Goal: Information Seeking & Learning: Understand process/instructions

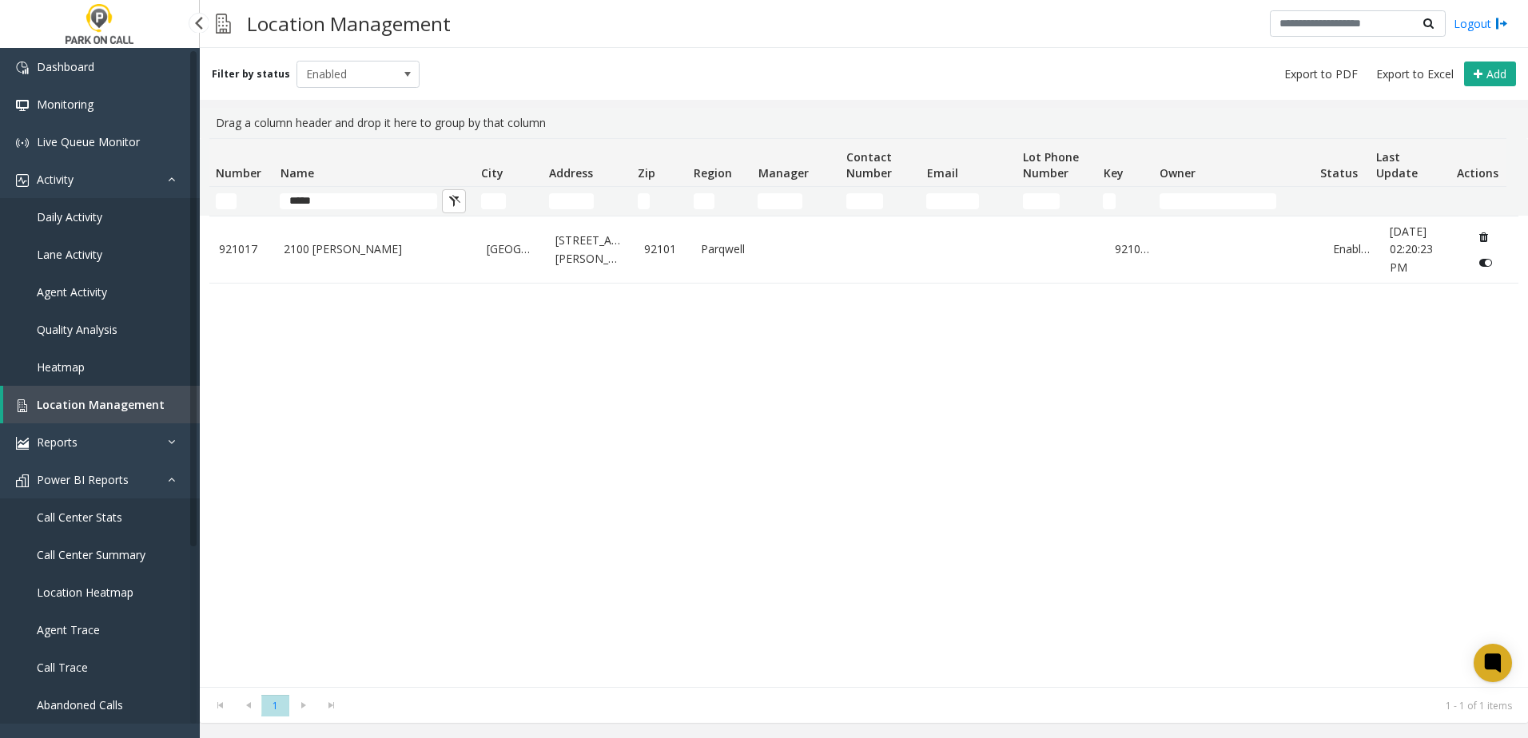
click at [96, 414] on link "Location Management" at bounding box center [101, 405] width 197 height 38
drag, startPoint x: 343, startPoint y: 203, endPoint x: 205, endPoint y: 196, distance: 138.4
click at [205, 196] on div "Number Name City Address Zip Region Manager Contact Number Email Lot Phone Numb…" at bounding box center [858, 176] width 1316 height 77
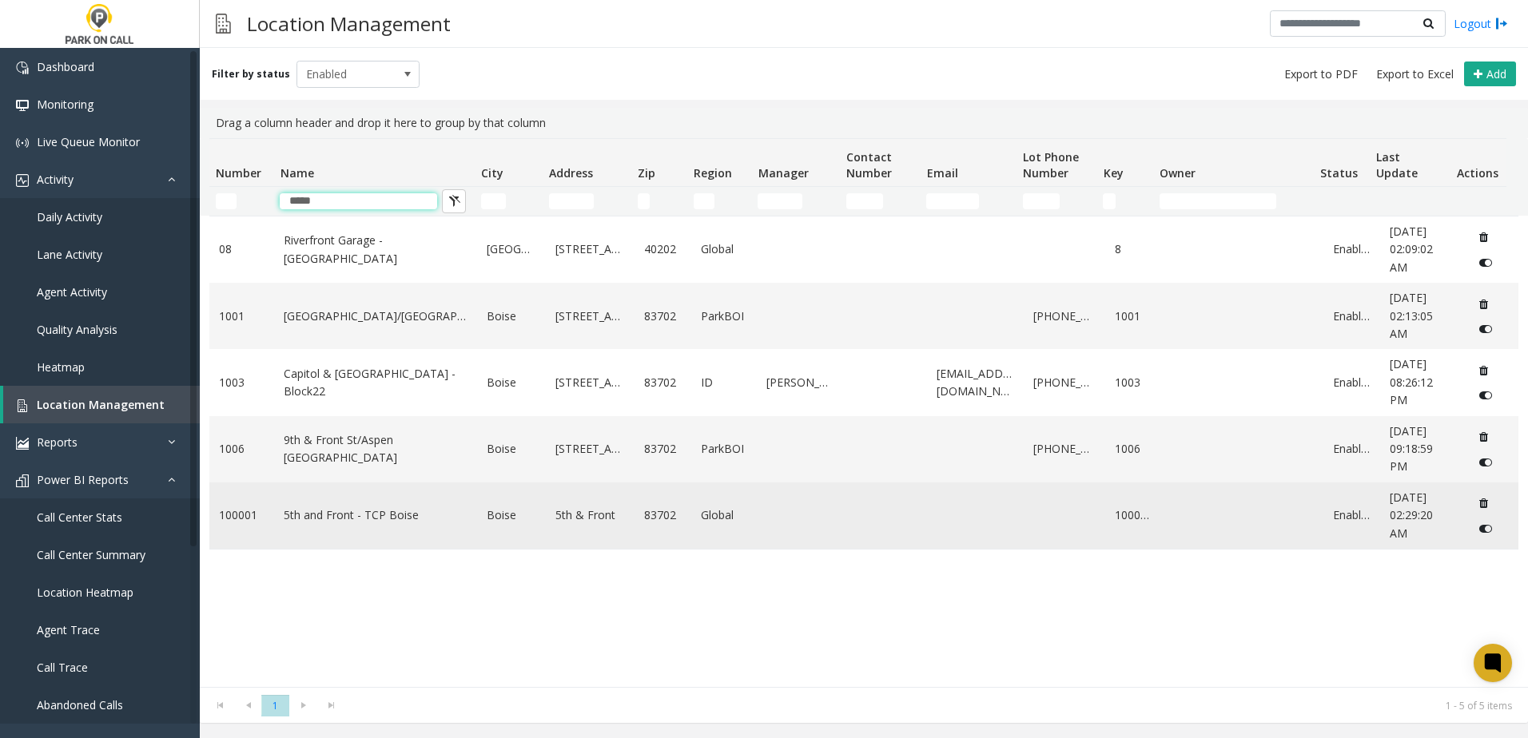
type input "*****"
click at [333, 513] on link "5th and Front - TCP Boise" at bounding box center [376, 516] width 184 height 18
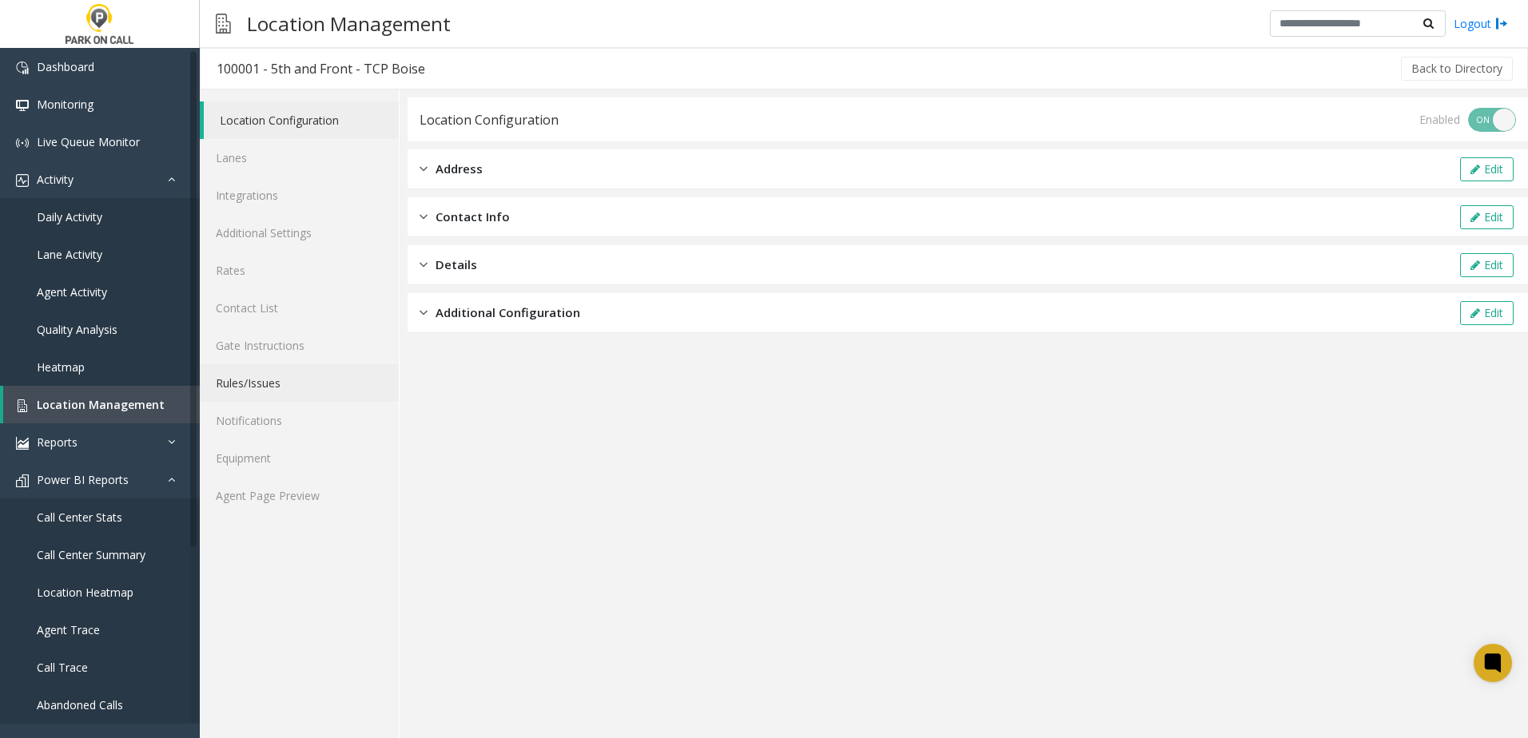
click at [299, 389] on link "Rules/Issues" at bounding box center [299, 383] width 199 height 38
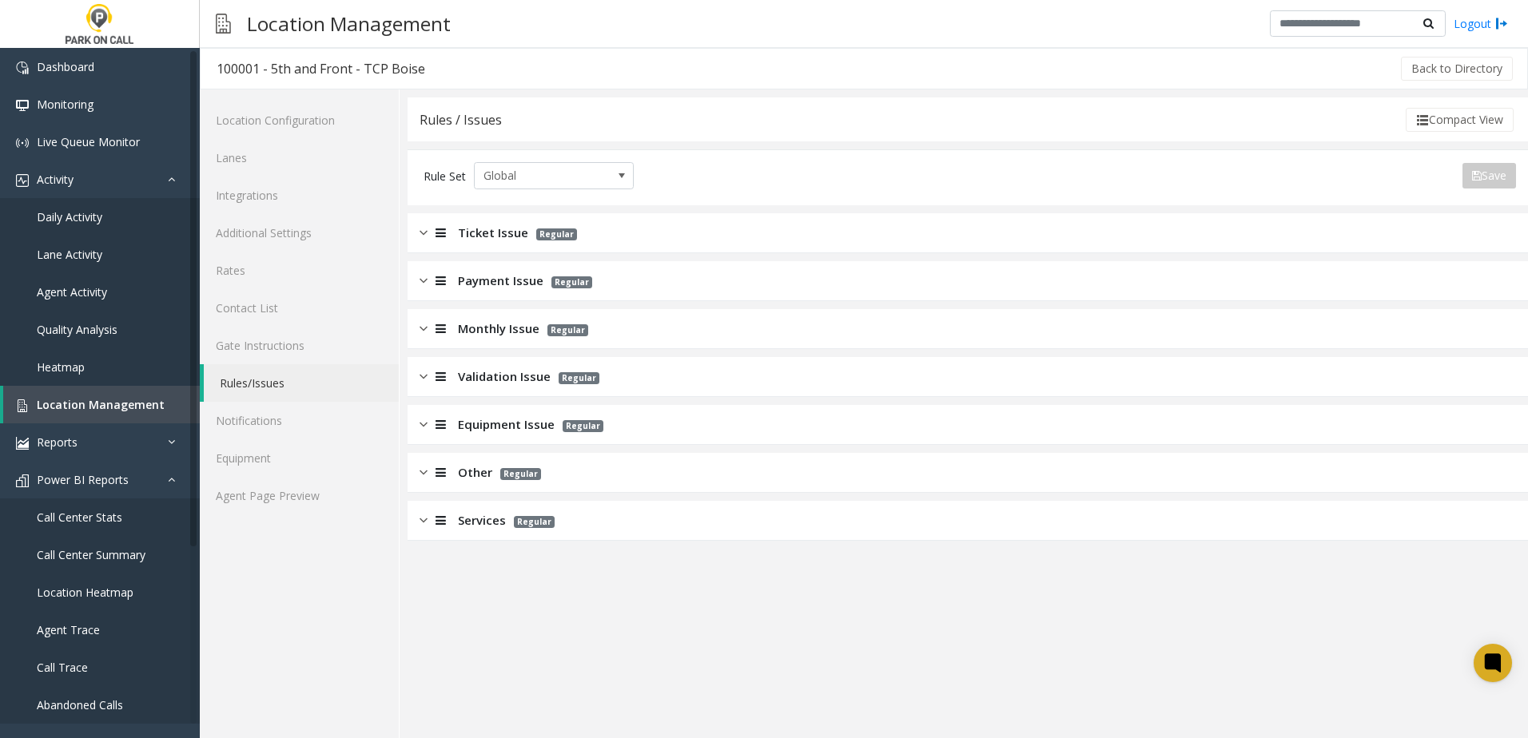
click at [479, 330] on span "Monthly Issue" at bounding box center [498, 329] width 81 height 18
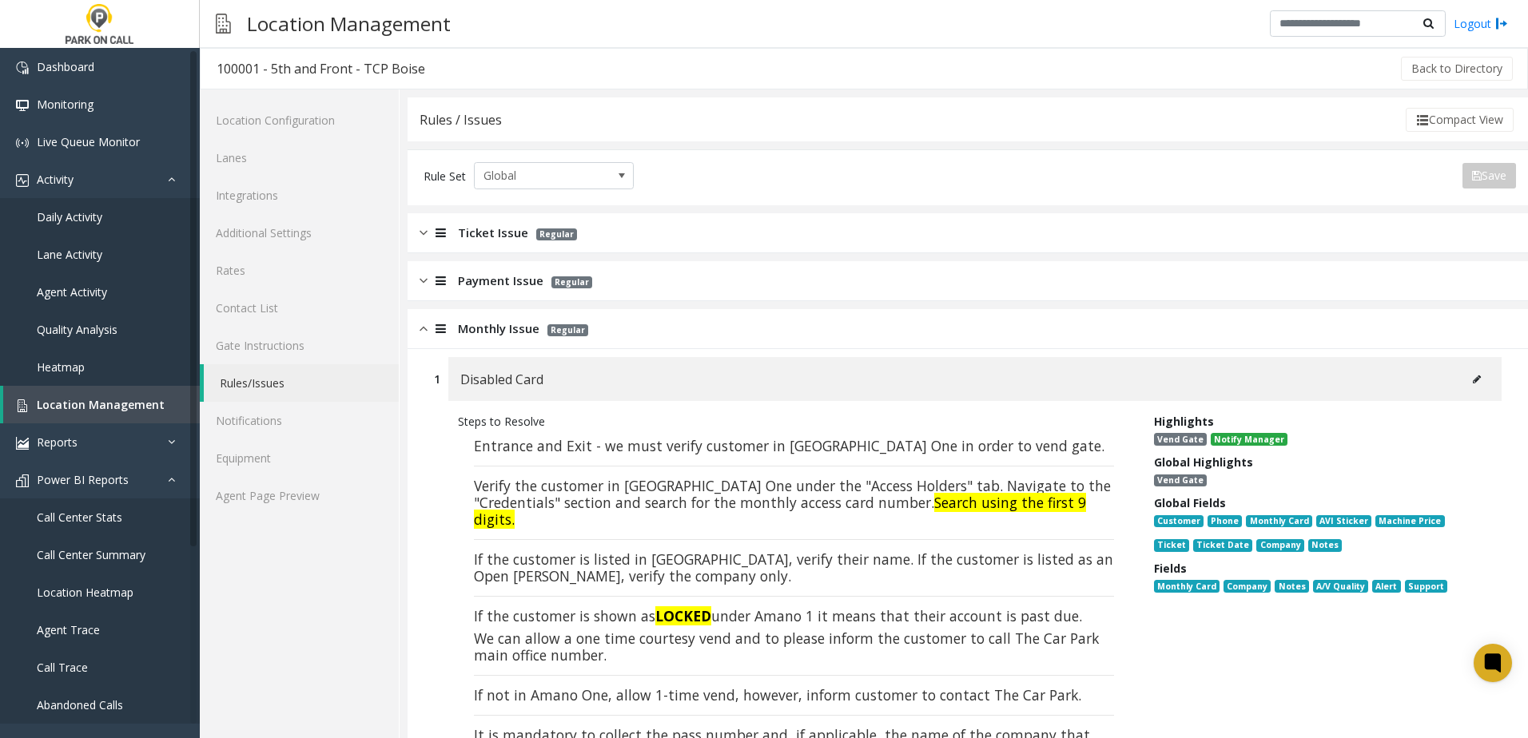
scroll to position [80, 0]
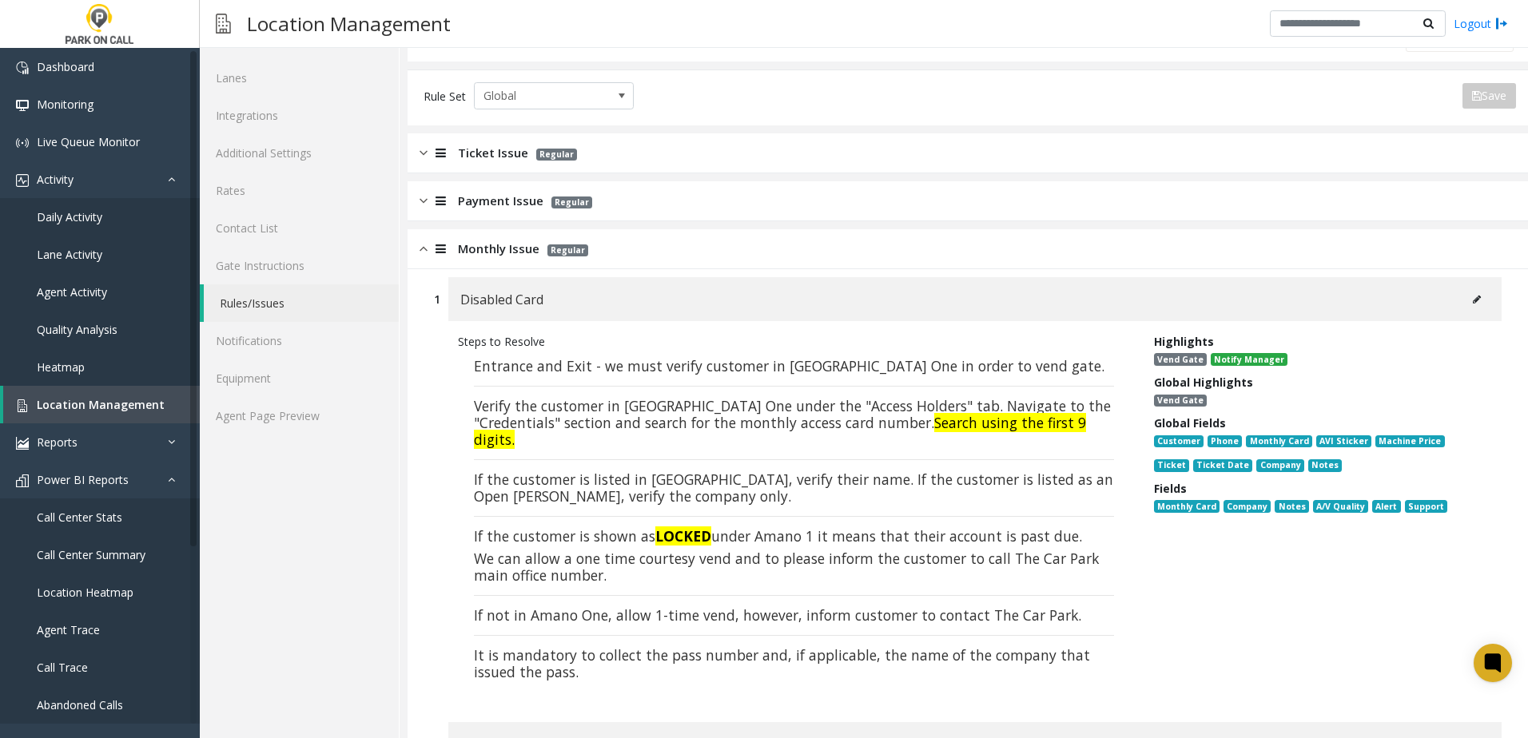
click at [1464, 299] on button at bounding box center [1477, 300] width 26 height 24
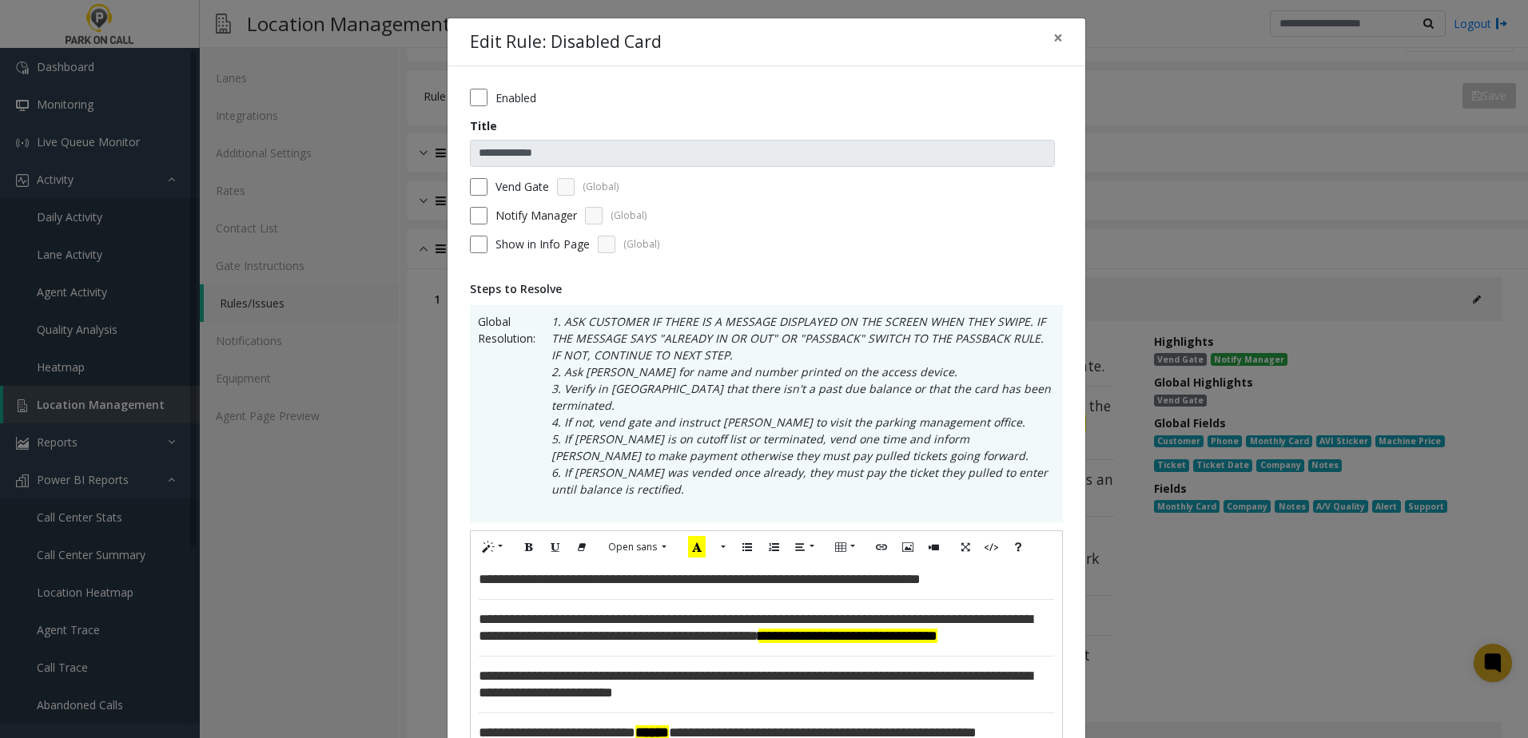
scroll to position [0, 0]
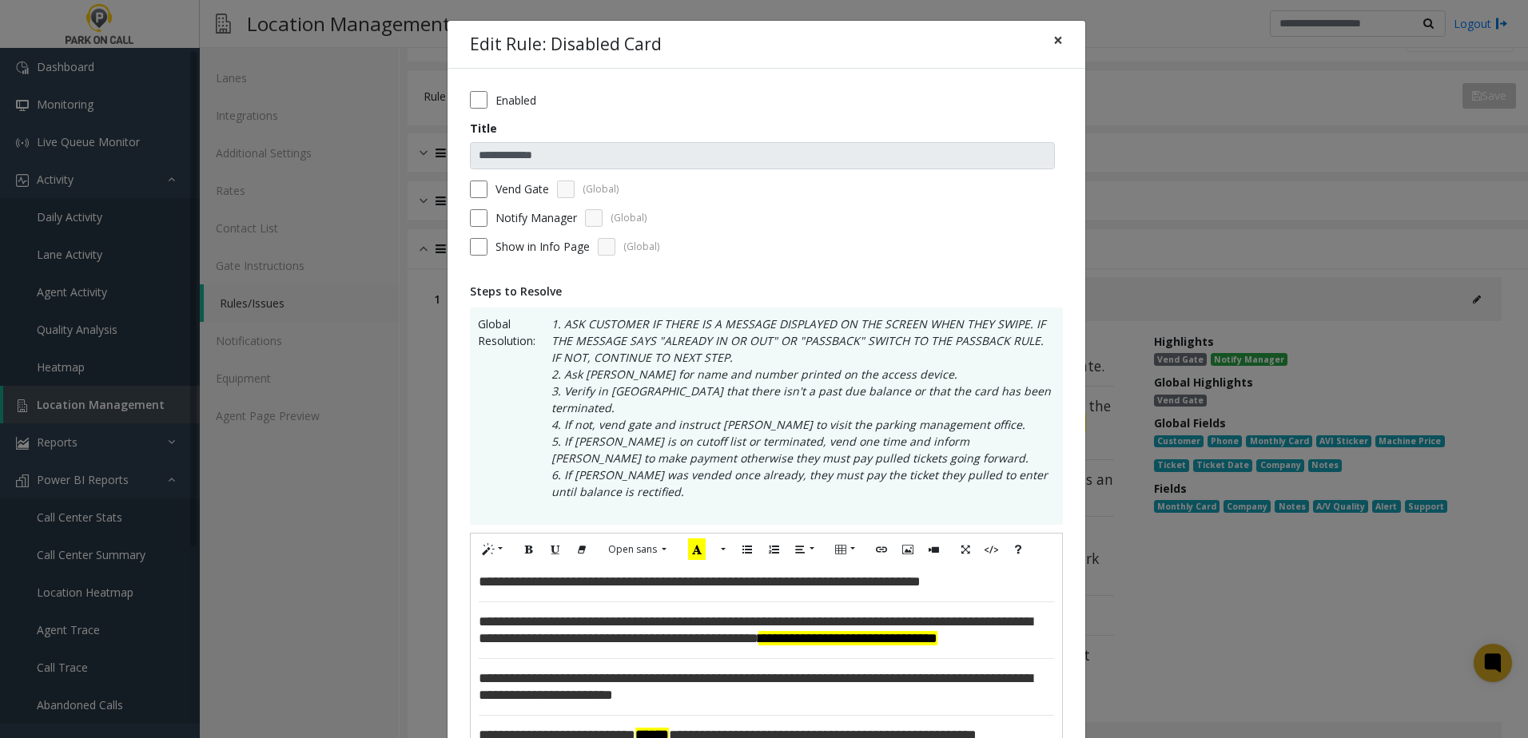
click at [1053, 41] on span "×" at bounding box center [1058, 40] width 10 height 22
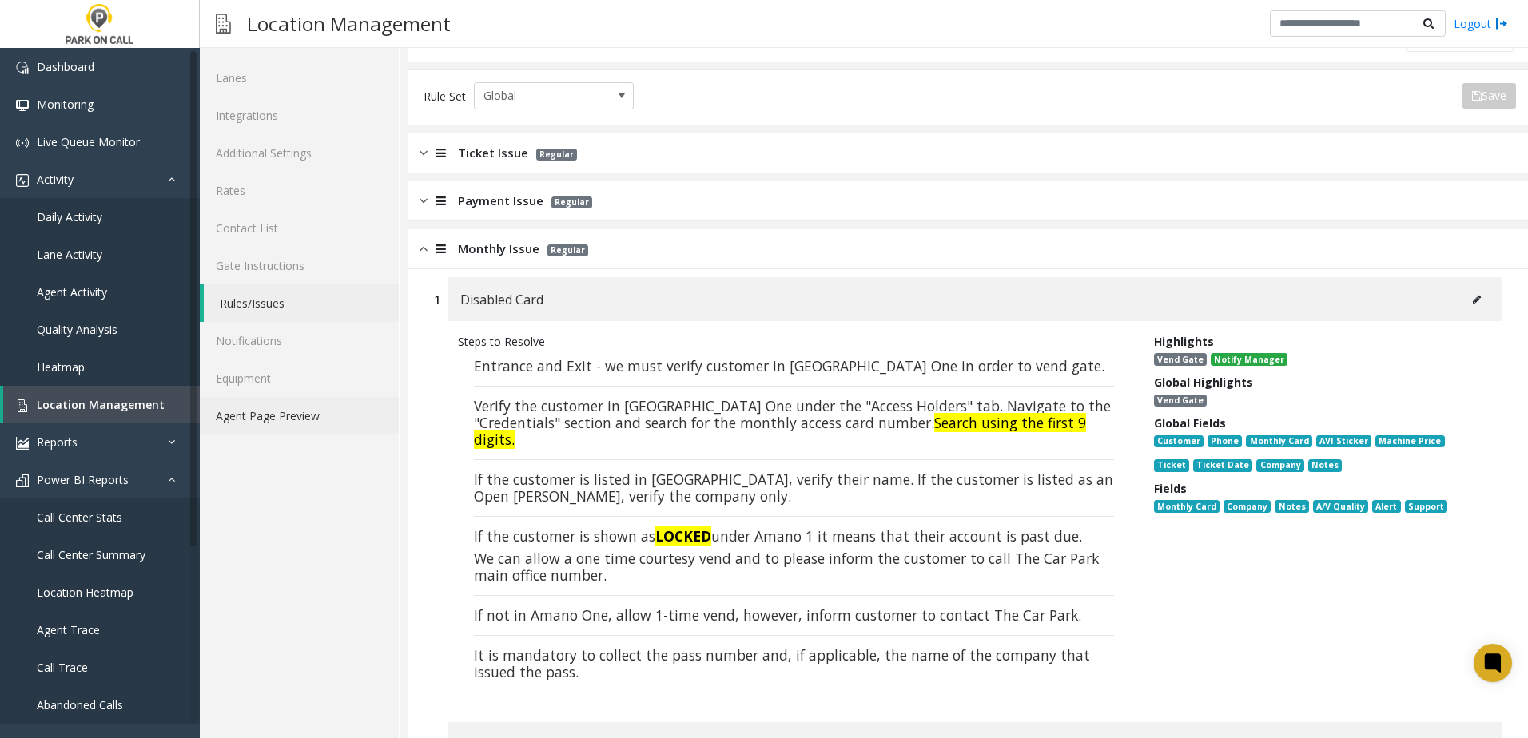
click at [313, 406] on link "Agent Page Preview" at bounding box center [299, 416] width 199 height 38
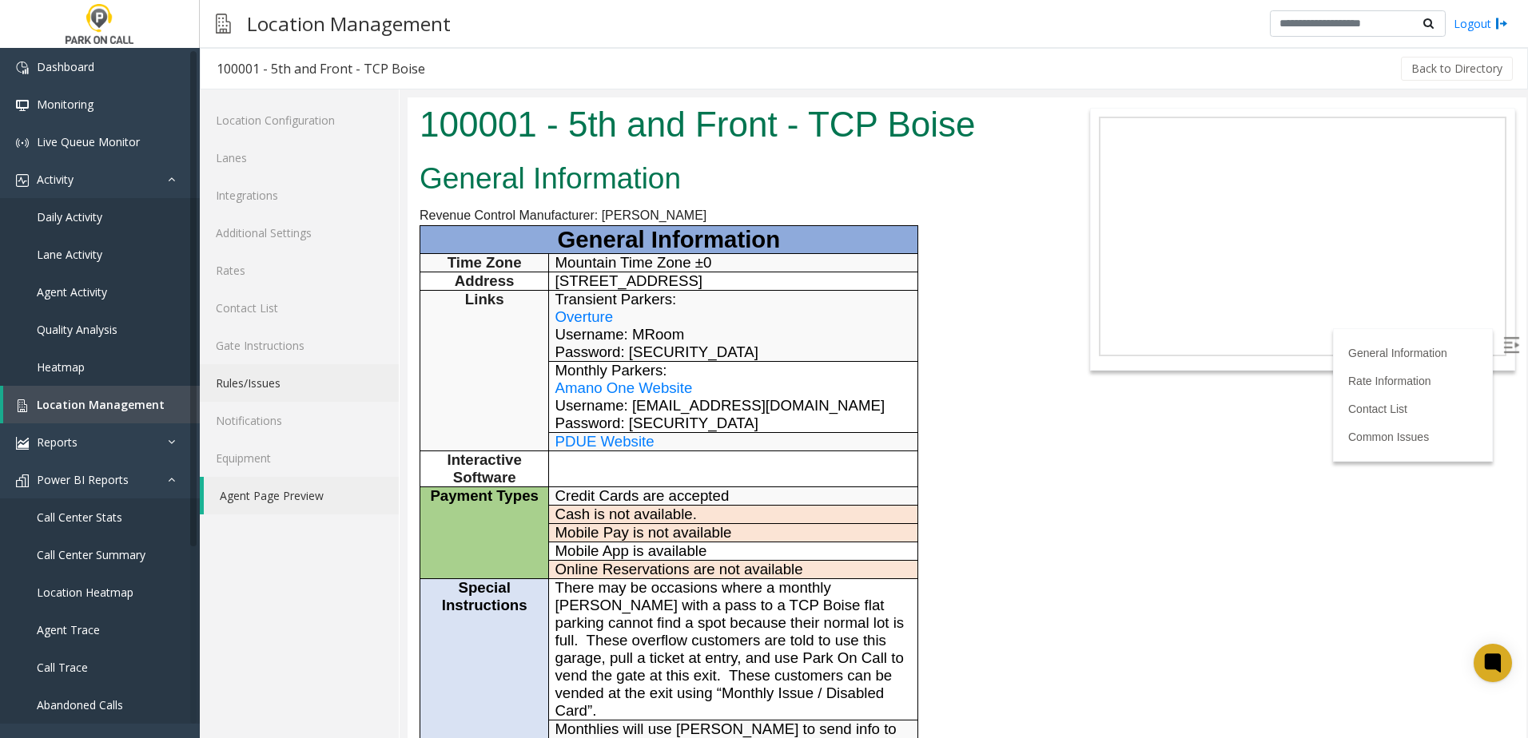
click at [275, 369] on link "Rules/Issues" at bounding box center [299, 383] width 199 height 38
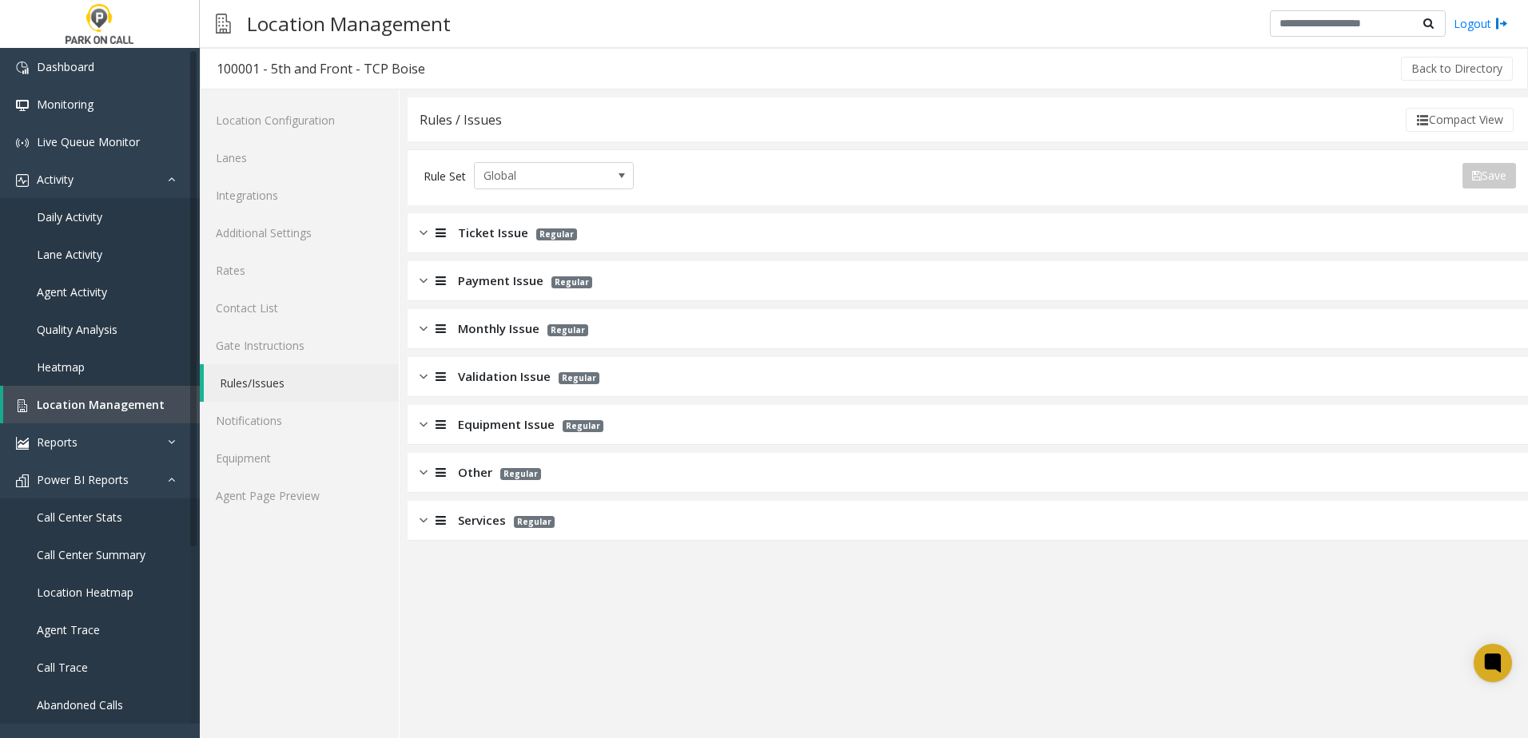
click at [504, 328] on span "Monthly Issue" at bounding box center [498, 329] width 81 height 18
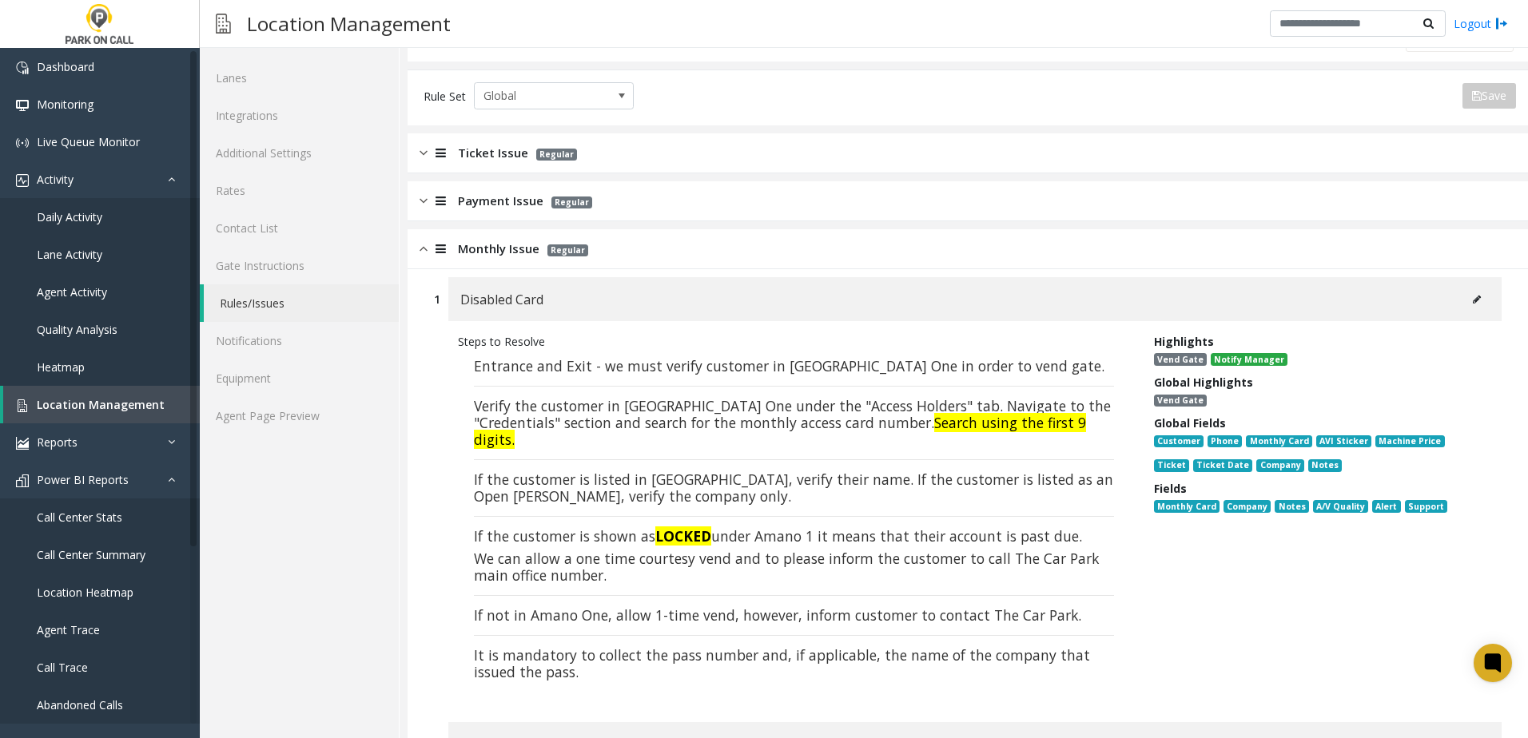
scroll to position [160, 0]
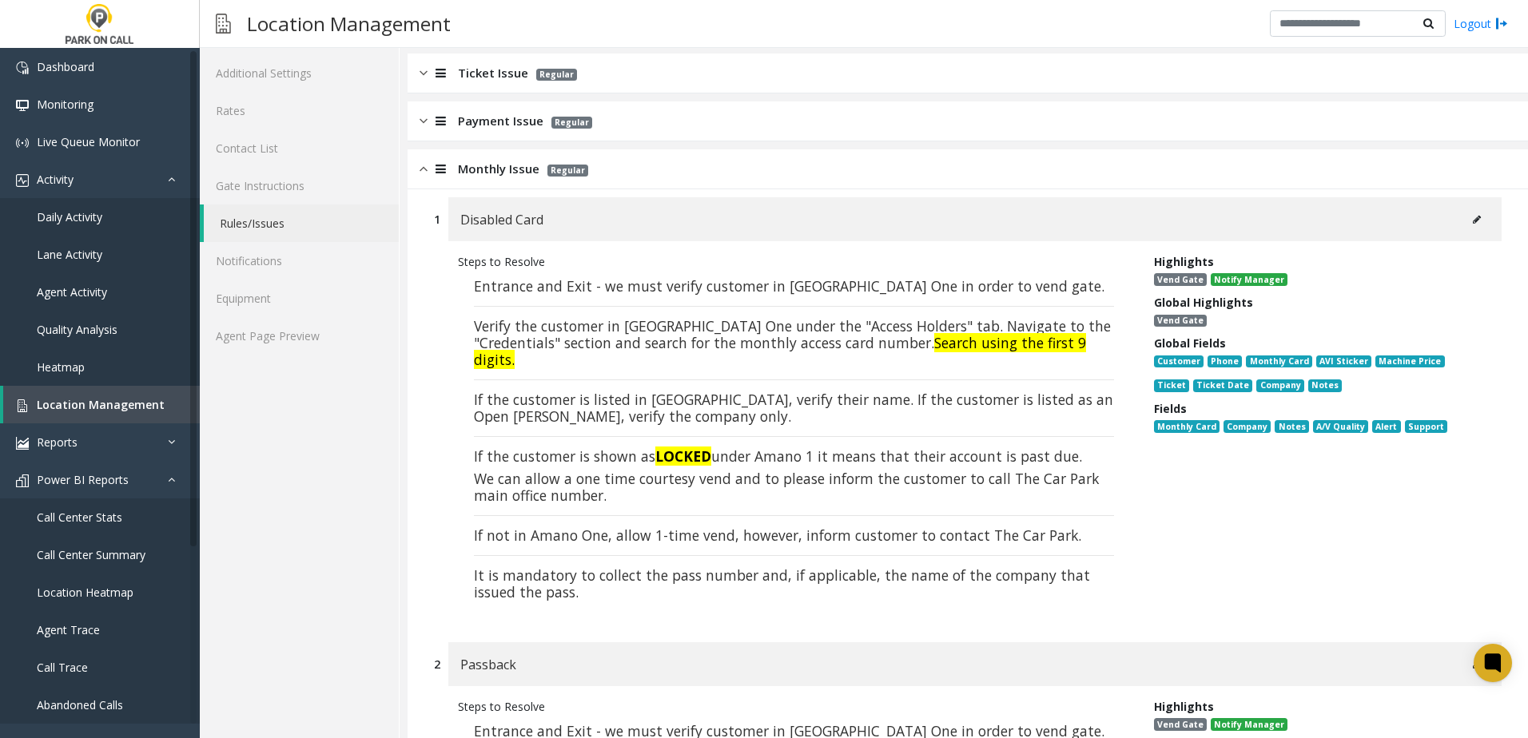
click at [675, 341] on font "Verify the customer in [GEOGRAPHIC_DATA] One under the "Access Holders" tab. Na…" at bounding box center [792, 334] width 637 height 36
click at [614, 395] on font "If the customer is listed in [GEOGRAPHIC_DATA], verify their name. If the custo…" at bounding box center [793, 408] width 639 height 36
click at [589, 398] on font "If the customer is listed in [GEOGRAPHIC_DATA], verify their name. If the custo…" at bounding box center [793, 408] width 639 height 36
click at [570, 398] on font "If the customer is listed in [GEOGRAPHIC_DATA], verify their name. If the custo…" at bounding box center [793, 408] width 639 height 36
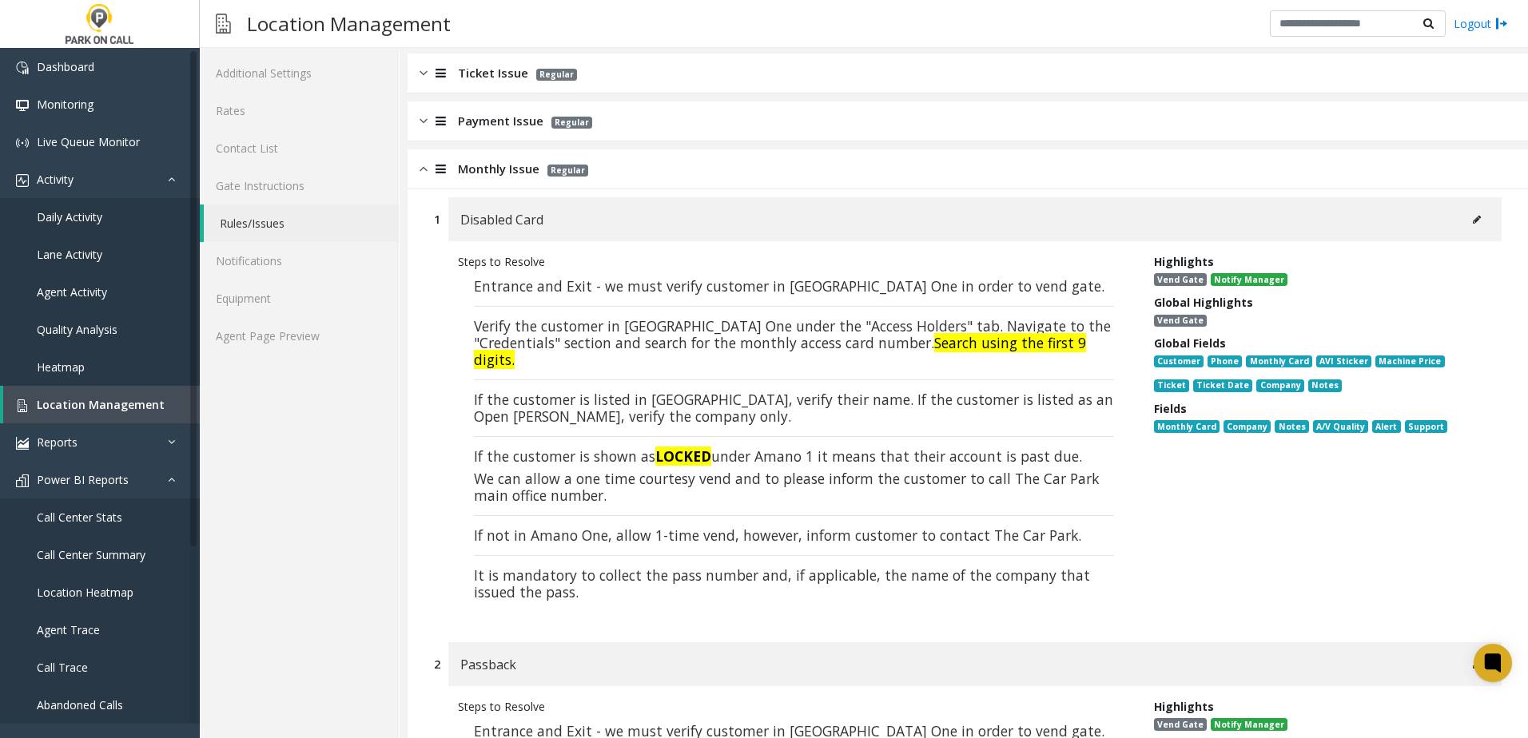
click at [590, 400] on font "If the customer is listed in [GEOGRAPHIC_DATA], verify their name. If the custo…" at bounding box center [793, 408] width 639 height 36
click at [333, 340] on link "Agent Page Preview" at bounding box center [299, 336] width 199 height 38
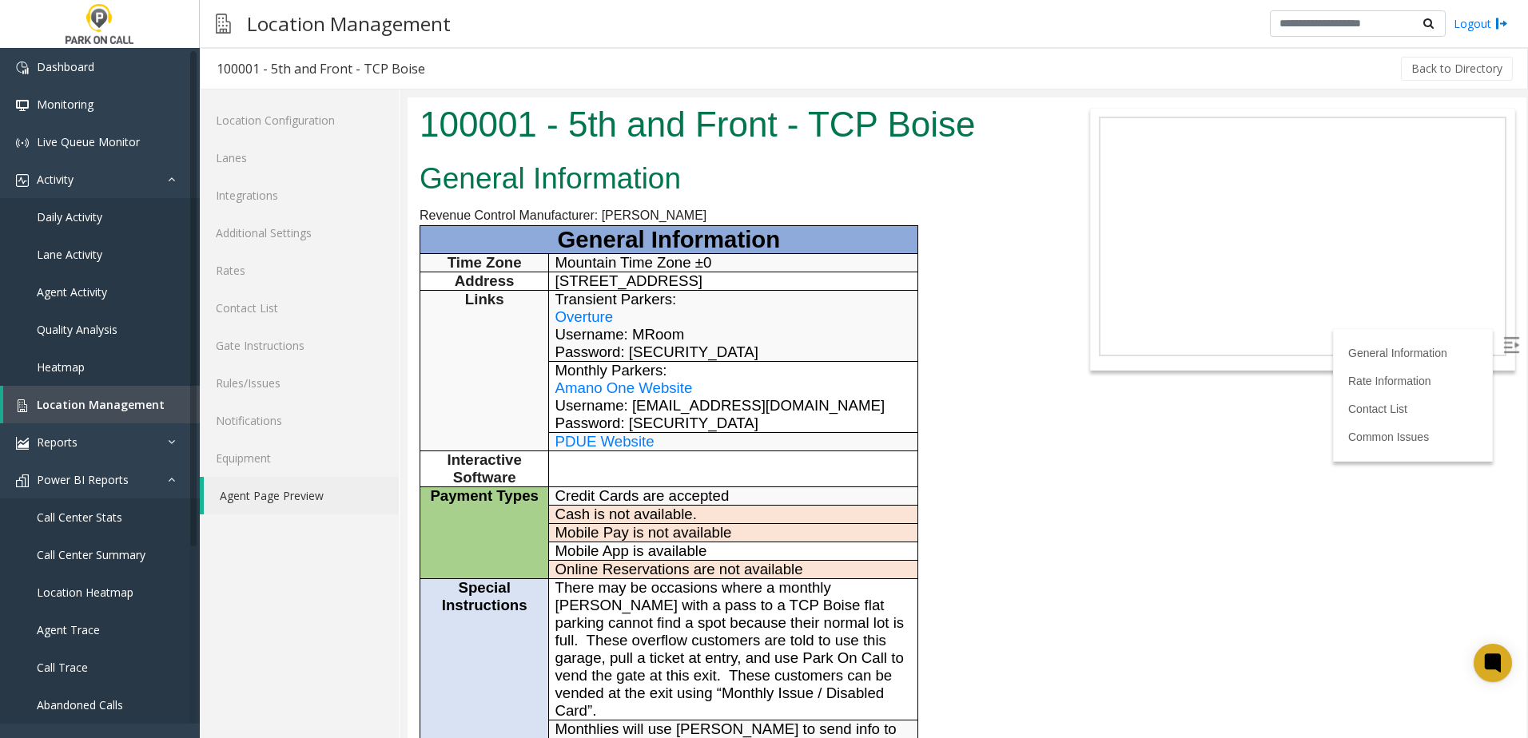
click at [263, 376] on link "Rules/Issues" at bounding box center [299, 383] width 199 height 38
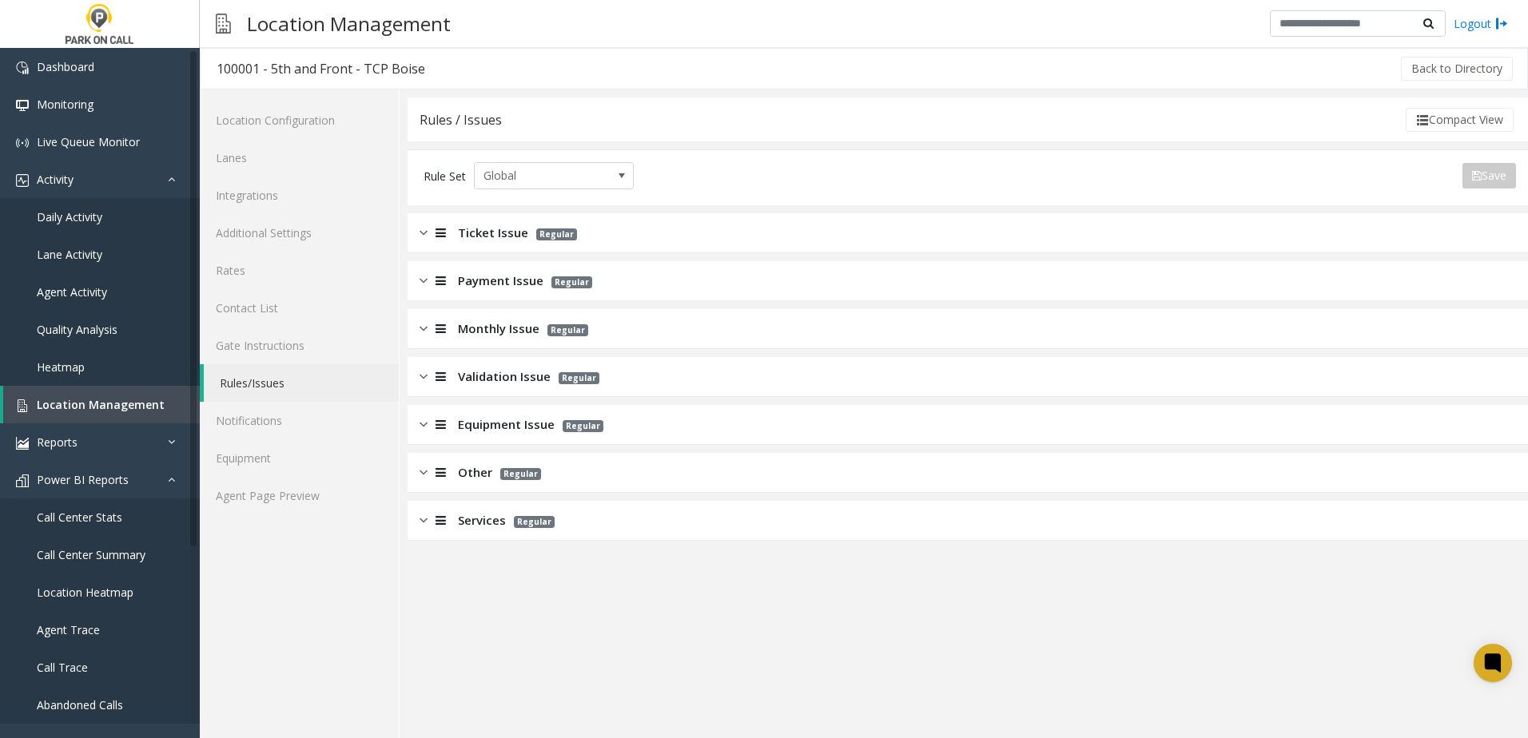
click at [507, 328] on span "Monthly Issue" at bounding box center [498, 329] width 81 height 18
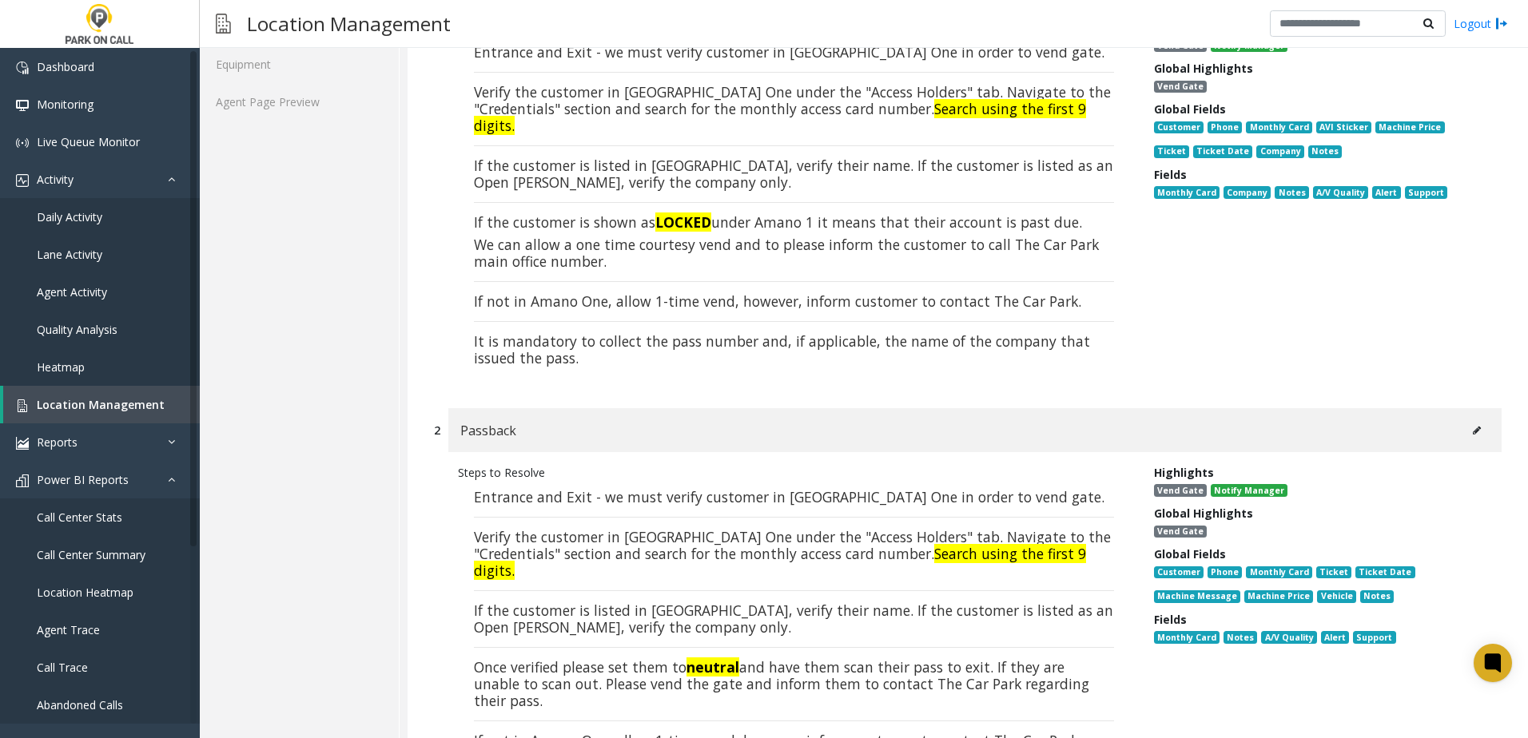
scroll to position [160, 0]
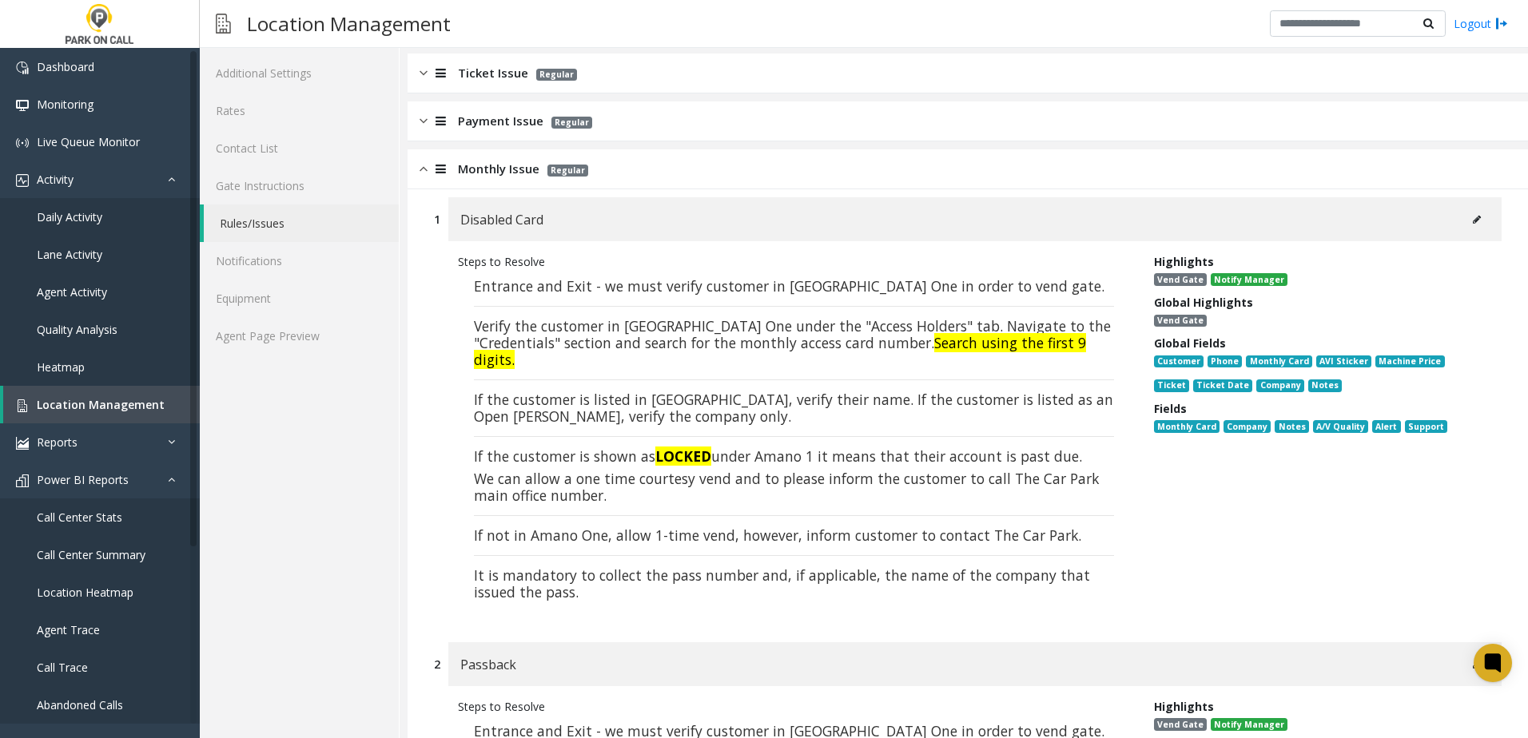
click at [578, 390] on font "If the customer is listed in [GEOGRAPHIC_DATA], verify their name. If the custo…" at bounding box center [793, 408] width 639 height 36
click at [571, 392] on font "If the customer is listed in [GEOGRAPHIC_DATA], verify their name. If the custo…" at bounding box center [793, 408] width 639 height 36
click at [578, 391] on font "If the customer is listed in [GEOGRAPHIC_DATA], verify their name. If the custo…" at bounding box center [793, 408] width 639 height 36
click at [571, 447] on font "If the customer is shown as" at bounding box center [564, 456] width 181 height 19
click at [533, 526] on font "If not in Amano One, allow 1-time vend, however, inform customer to contact The…" at bounding box center [777, 535] width 607 height 19
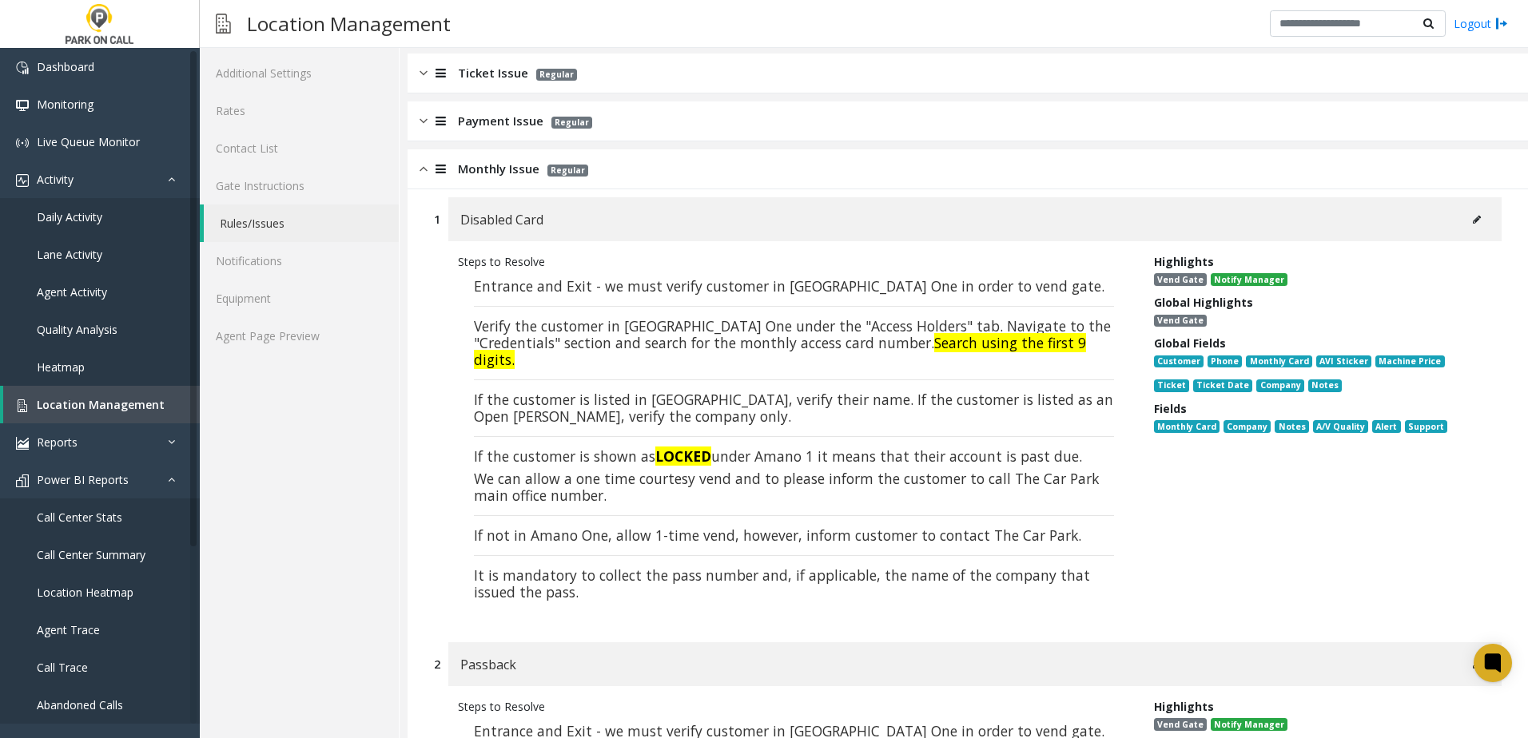
click at [533, 526] on font "If not in Amano One, allow 1-time vend, however, inform customer to contact The…" at bounding box center [777, 535] width 607 height 19
click at [885, 526] on font "If not in Amano One, allow 1-time vend, however, inform customer to contact The…" at bounding box center [777, 535] width 607 height 19
click at [721, 529] on p "Entrance and Exit - we must verify customer in [GEOGRAPHIC_DATA] One in order t…" at bounding box center [794, 442] width 672 height 344
click at [686, 526] on font "If not in Amano One, allow 1-time vend, however, inform customer to contact The…" at bounding box center [777, 535] width 607 height 19
click at [583, 528] on p "Entrance and Exit - we must verify customer in [GEOGRAPHIC_DATA] One in order t…" at bounding box center [794, 442] width 672 height 344
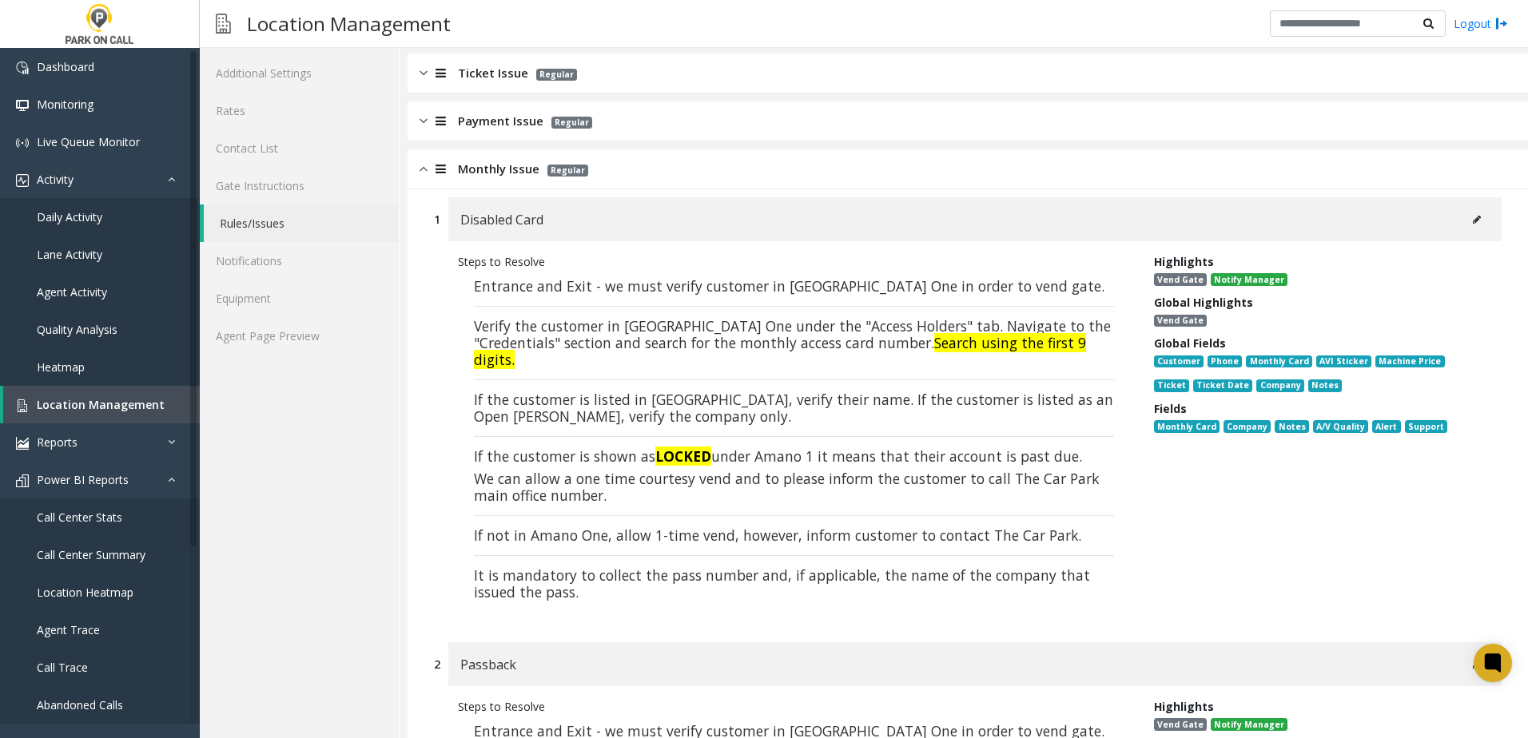
click at [586, 526] on font "If not in Amano One, allow 1-time vend, however, inform customer to contact The…" at bounding box center [777, 535] width 607 height 19
click at [578, 526] on font "If not in Amano One, allow 1-time vend, however, inform customer to contact The…" at bounding box center [777, 535] width 607 height 19
click at [537, 526] on font "If not in Amano One, allow 1-time vend, however, inform customer to contact The…" at bounding box center [777, 535] width 607 height 19
click at [536, 526] on font "If not in Amano One, allow 1-time vend, however, inform customer to contact The…" at bounding box center [777, 535] width 607 height 19
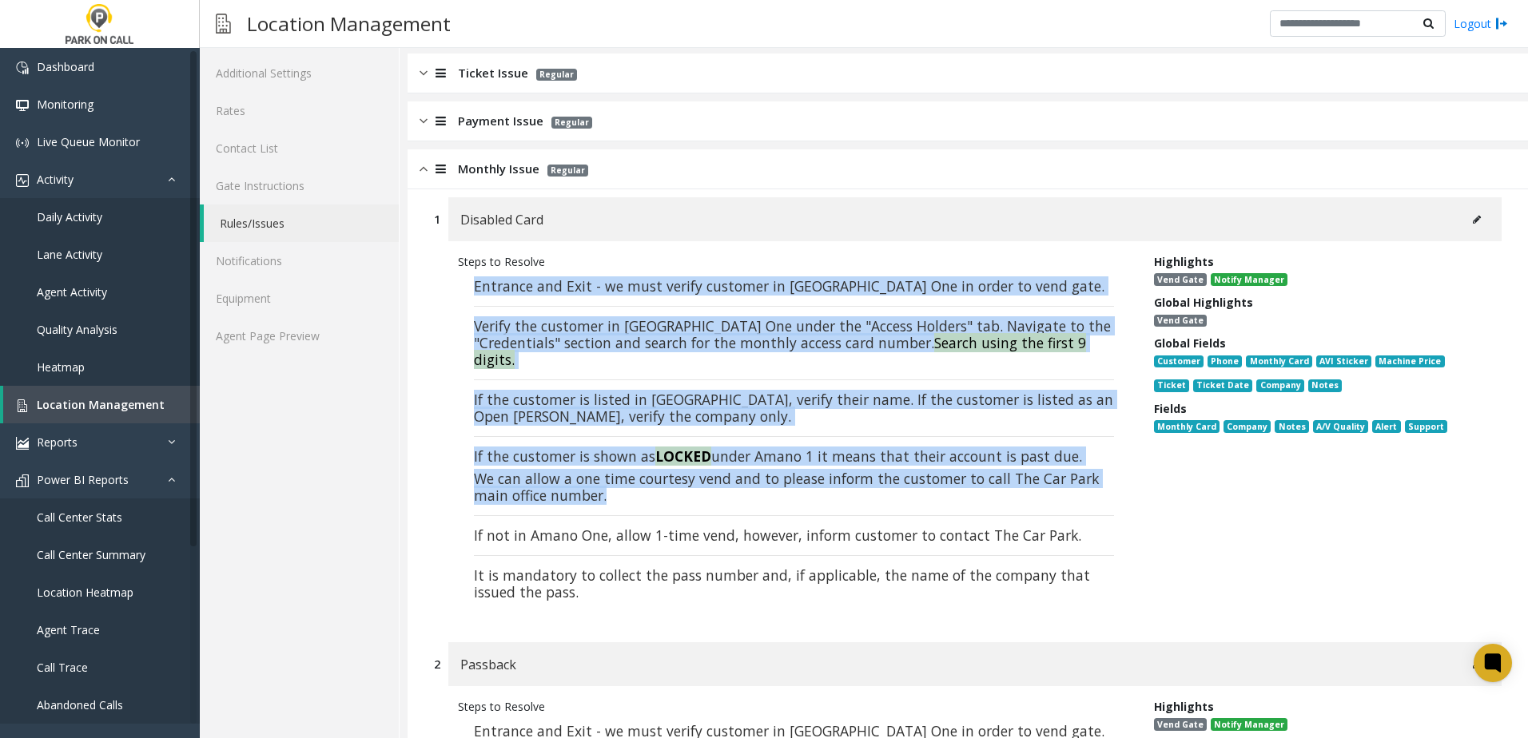
drag, startPoint x: 609, startPoint y: 484, endPoint x: 431, endPoint y: 276, distance: 273.7
click at [431, 276] on div "1 Disabled Card Steps to Resolve Entrance and Exit - we must verify customer in…" at bounding box center [967, 411] width 1091 height 429
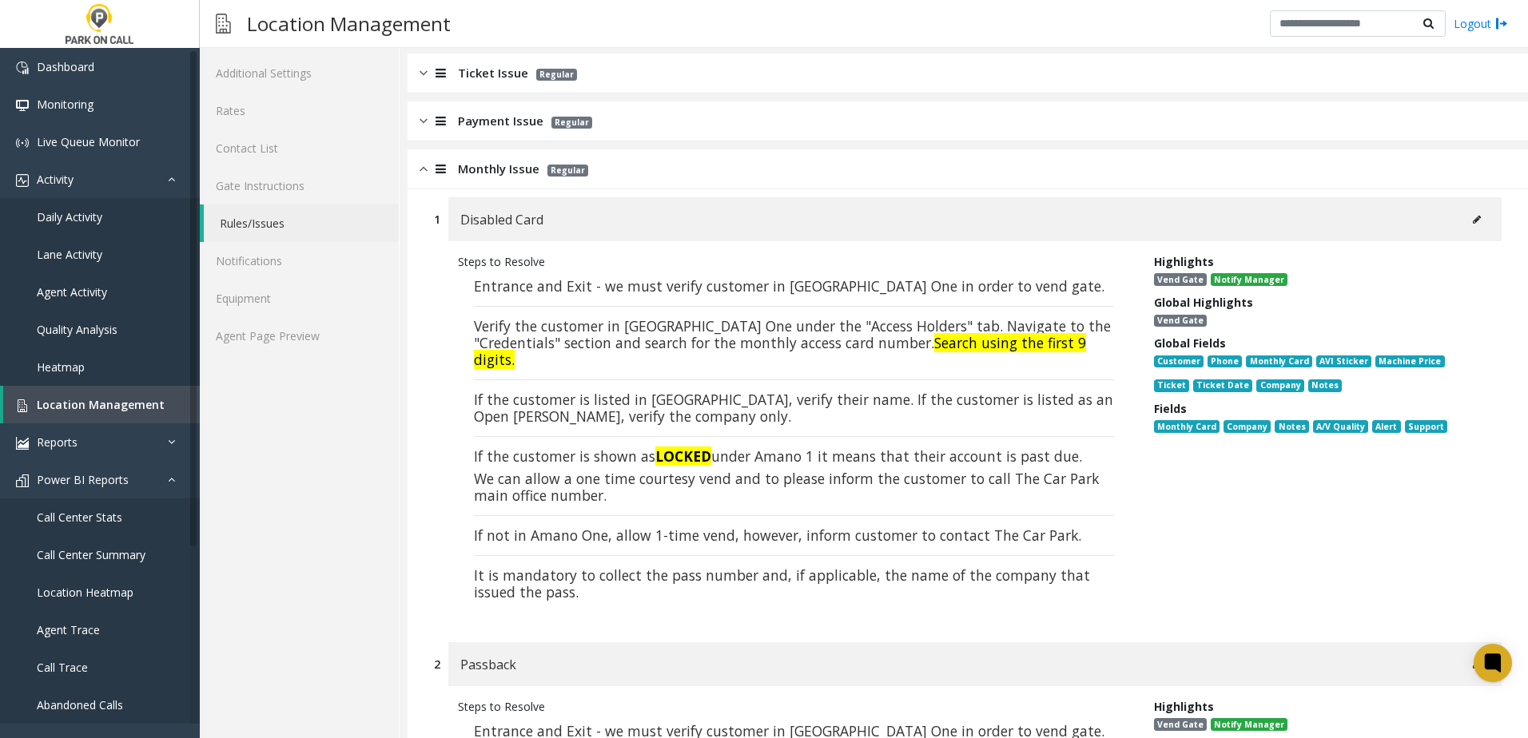
click at [701, 531] on p "Entrance and Exit - we must verify customer in [GEOGRAPHIC_DATA] One in order t…" at bounding box center [794, 442] width 672 height 344
drag, startPoint x: 473, startPoint y: 523, endPoint x: 607, endPoint y: 519, distance: 134.3
click at [607, 519] on p "Entrance and Exit - we must verify customer in [GEOGRAPHIC_DATA] One in order t…" at bounding box center [794, 442] width 672 height 344
click at [608, 526] on font "If not in Amano One, allow 1-time vend, however, inform customer to contact The…" at bounding box center [777, 535] width 607 height 19
drag, startPoint x: 611, startPoint y: 516, endPoint x: 721, endPoint y: 517, distance: 110.3
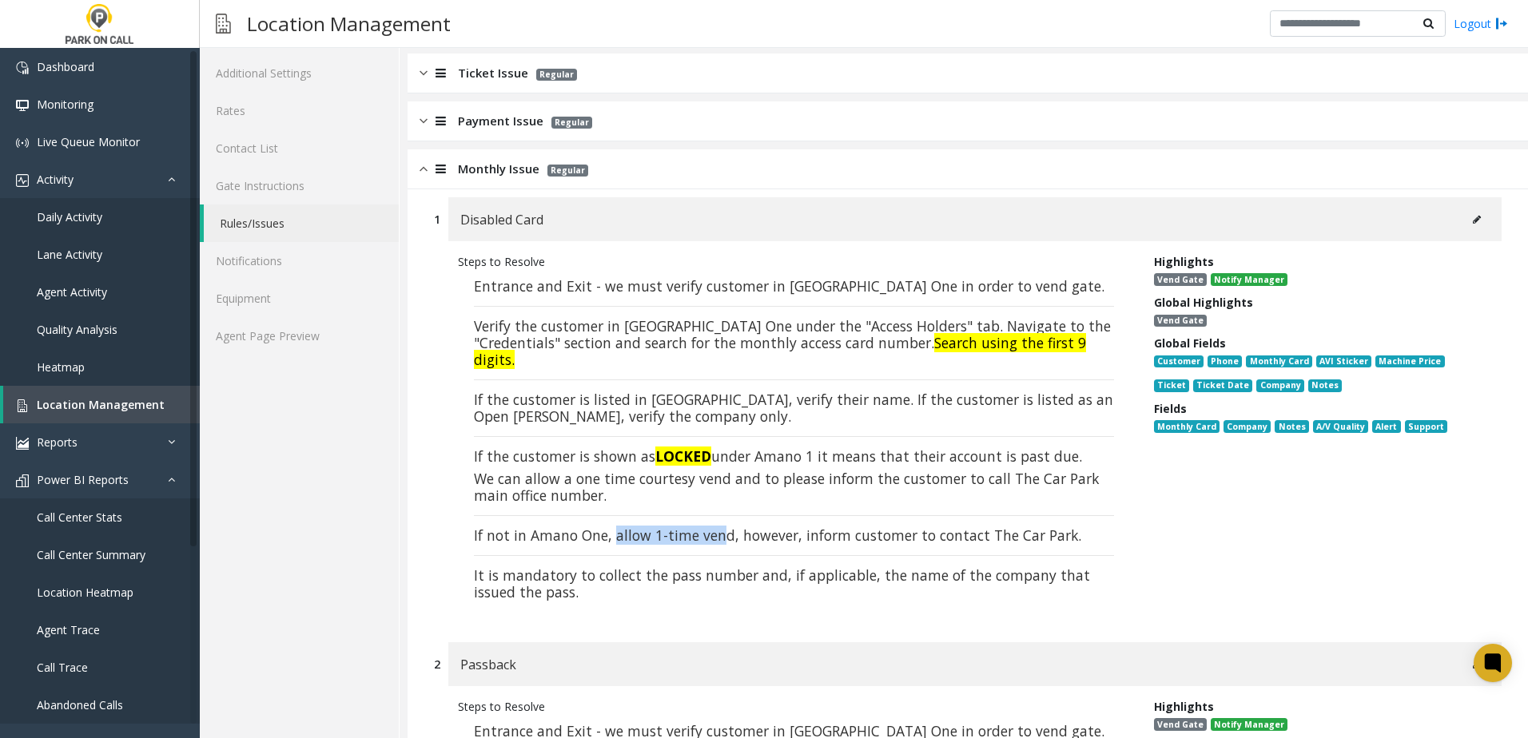
click at [721, 526] on font "If not in Amano One, allow 1-time vend, however, inform customer to contact The…" at bounding box center [777, 535] width 607 height 19
drag, startPoint x: 721, startPoint y: 517, endPoint x: 689, endPoint y: 516, distance: 32.8
click at [684, 526] on font "If not in Amano One, allow 1-time vend, however, inform customer to contact The…" at bounding box center [777, 535] width 607 height 19
click at [1082, 527] on h5 "If not in Amano One, allow 1-time vend, however, inform customer to contact The…" at bounding box center [794, 535] width 640 height 17
click at [1078, 527] on h5 "If not in Amano One, allow 1-time vend, however, inform customer to contact The…" at bounding box center [794, 535] width 640 height 17
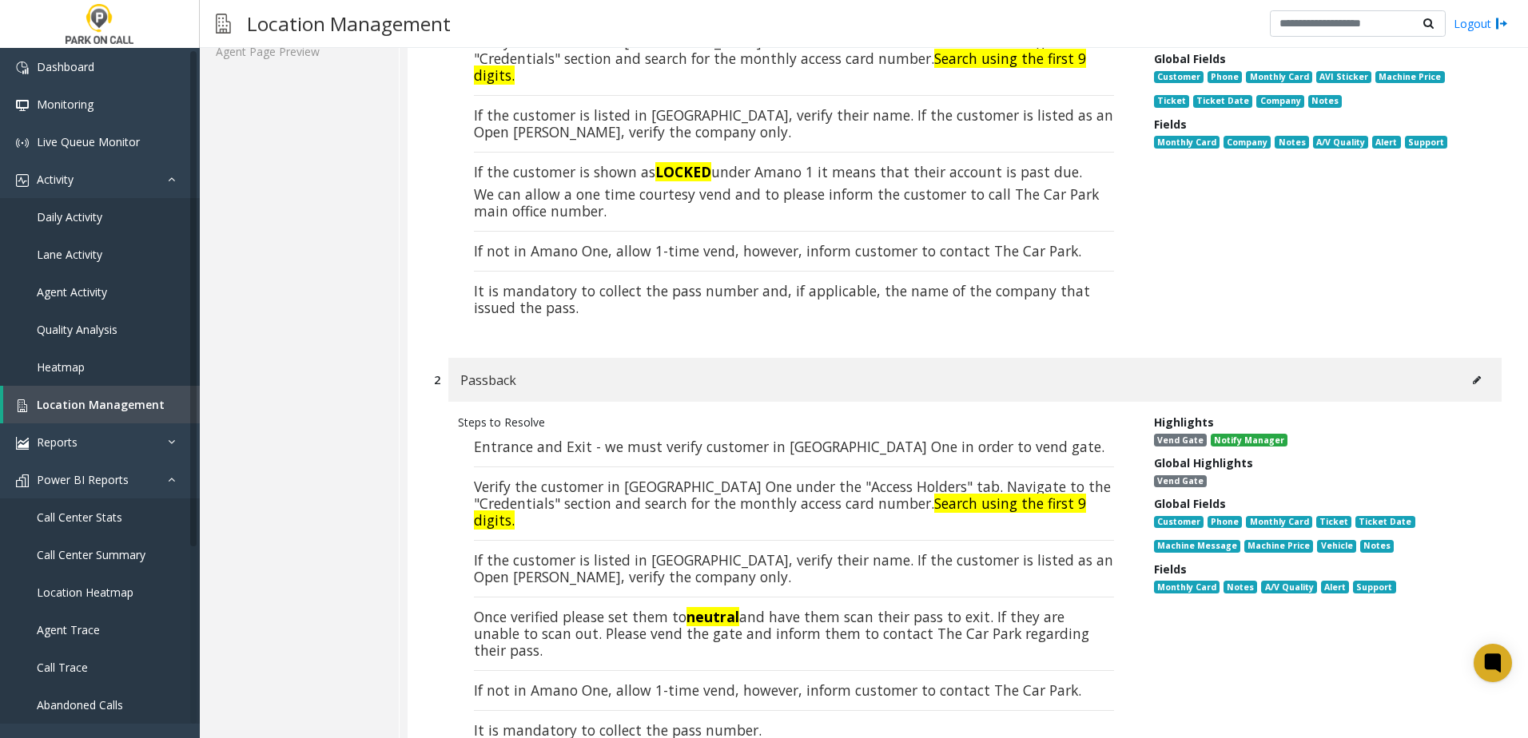
scroll to position [435, 0]
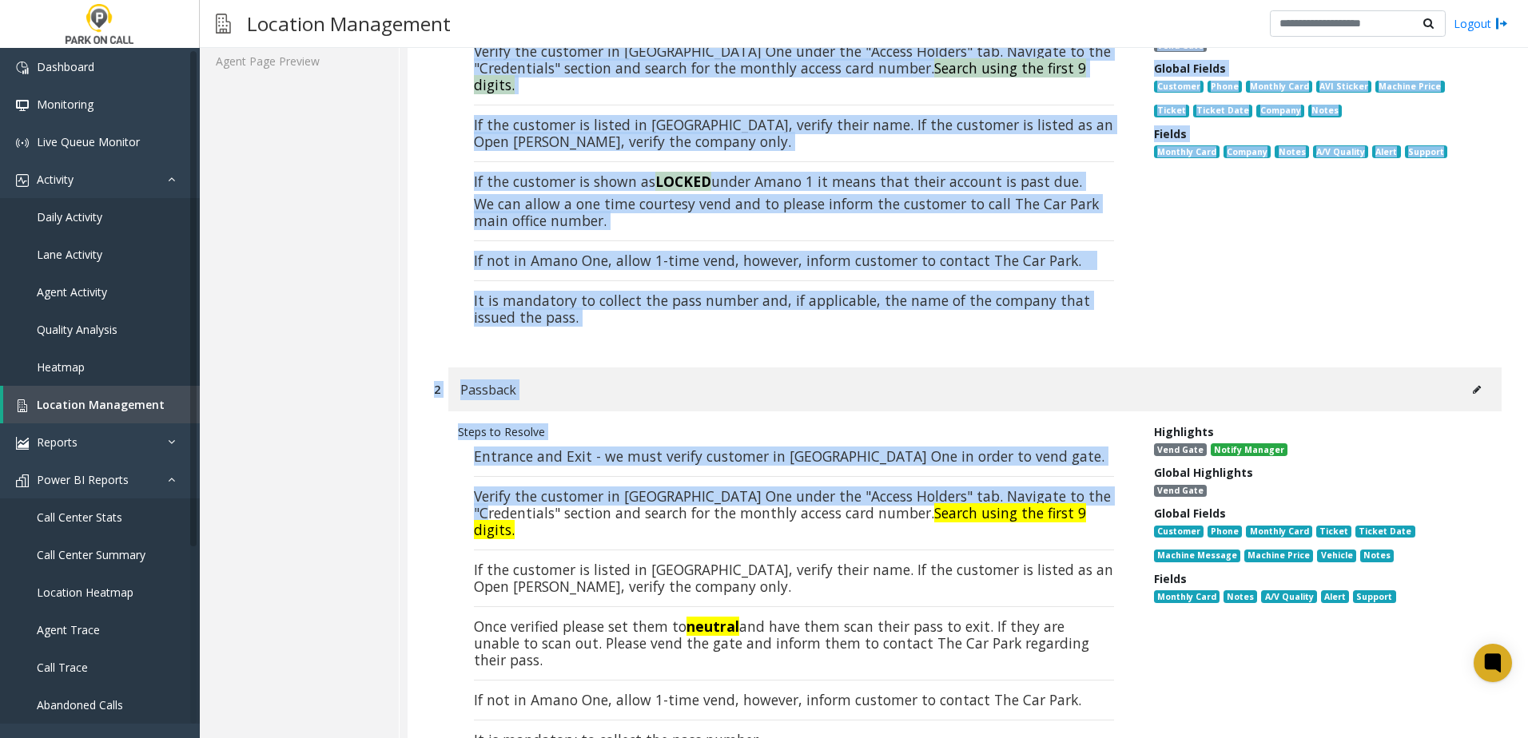
click at [706, 368] on div "Passback" at bounding box center [974, 390] width 1053 height 44
click at [702, 368] on div "Passback" at bounding box center [974, 390] width 1053 height 44
